Goal: Information Seeking & Learning: Learn about a topic

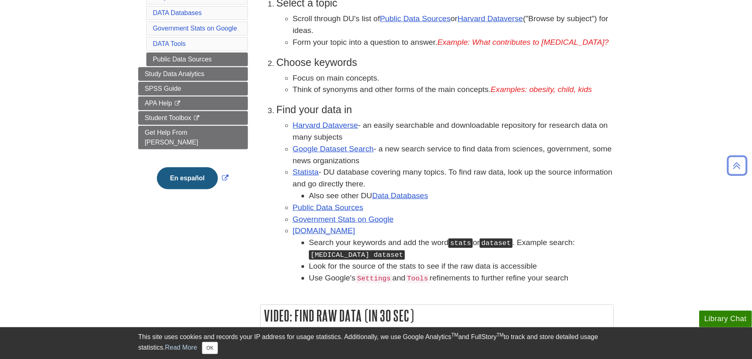
scroll to position [122, 0]
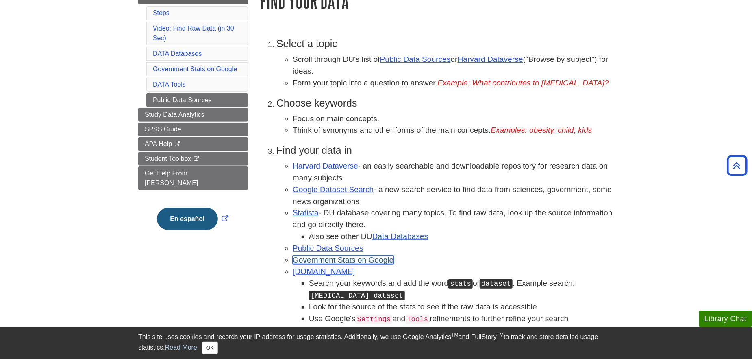
click at [370, 258] on link "Government Stats on Google" at bounding box center [343, 259] width 101 height 9
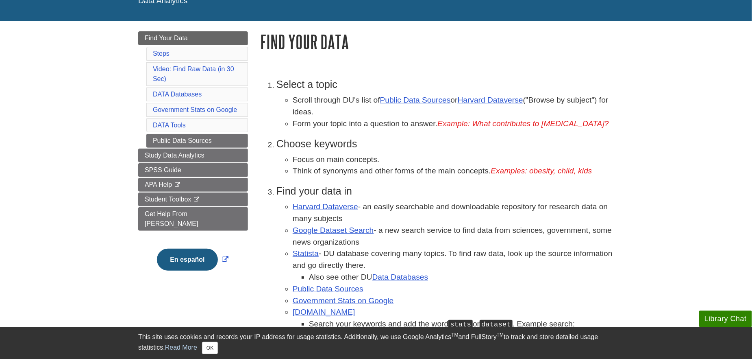
scroll to position [203, 0]
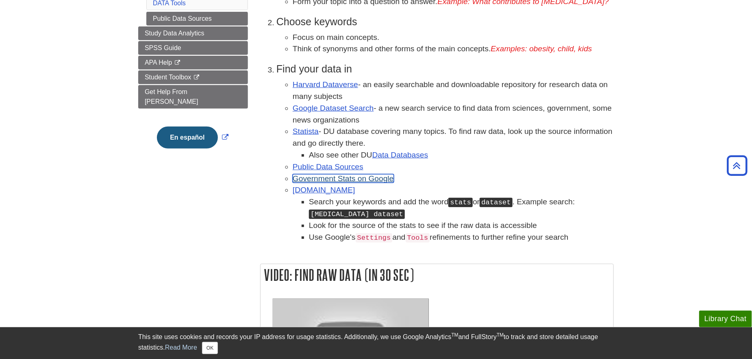
click at [345, 175] on link "Government Stats on Google" at bounding box center [343, 178] width 101 height 9
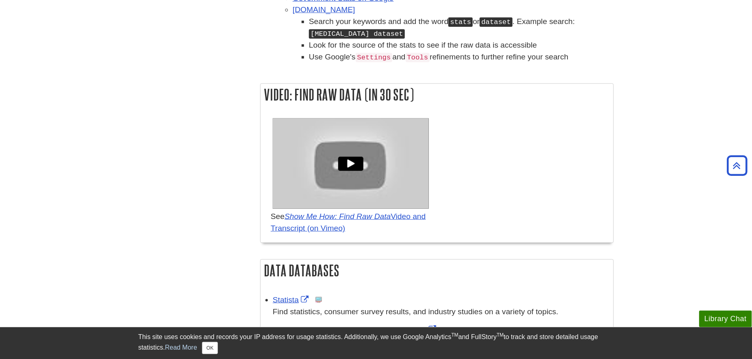
scroll to position [221, 0]
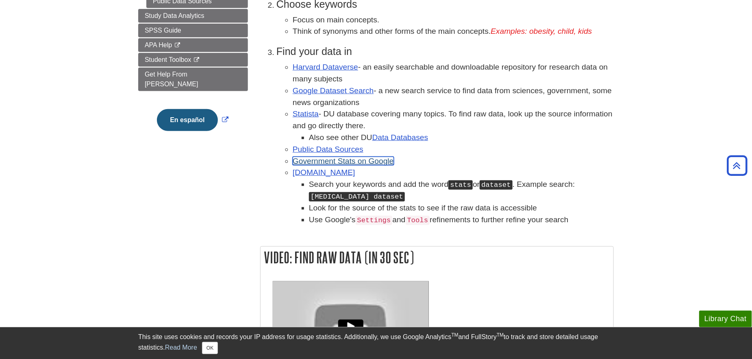
click at [351, 160] on link "Government Stats on Google" at bounding box center [343, 161] width 101 height 9
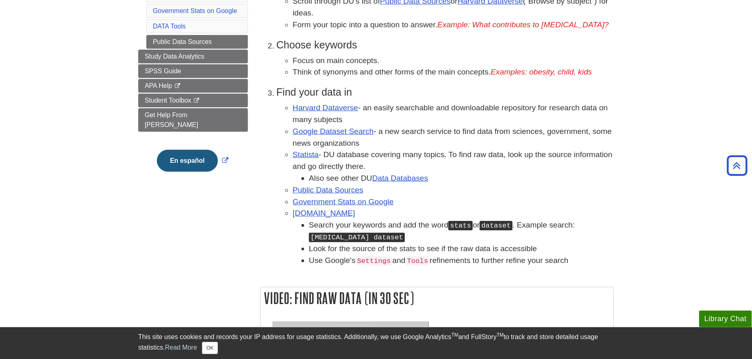
scroll to position [139, 0]
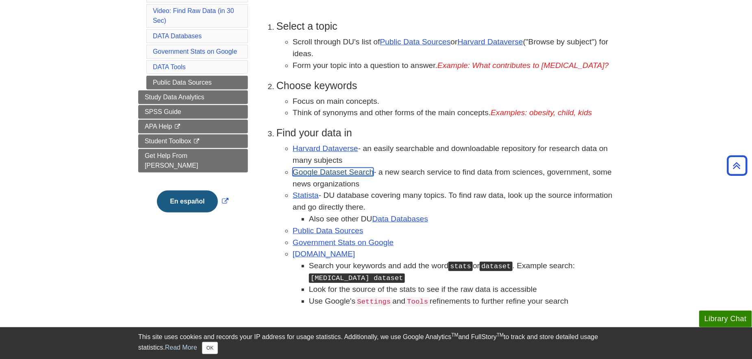
click at [329, 173] on link "Google Dataset Search" at bounding box center [333, 172] width 81 height 9
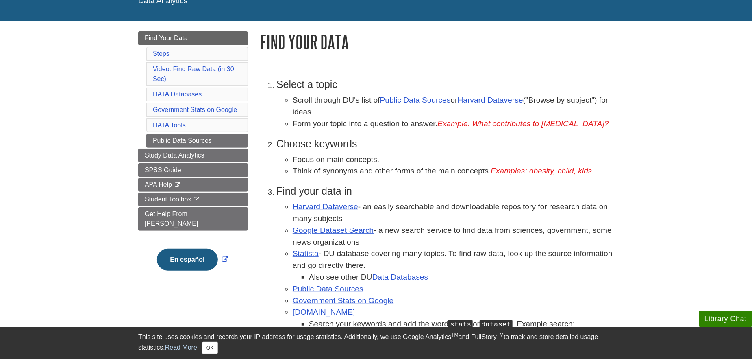
scroll to position [122, 0]
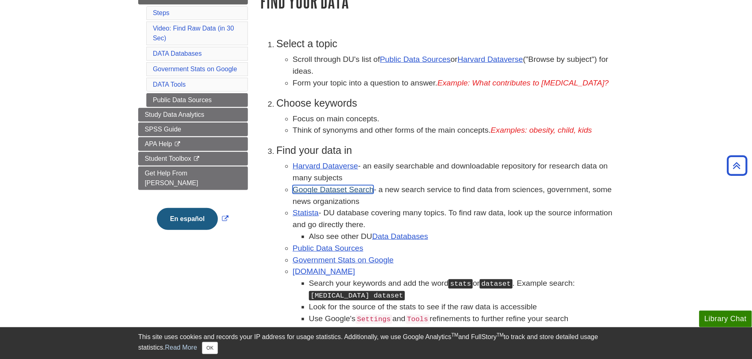
click at [339, 190] on link "Google Dataset Search" at bounding box center [333, 189] width 81 height 9
